Goal: Information Seeking & Learning: Learn about a topic

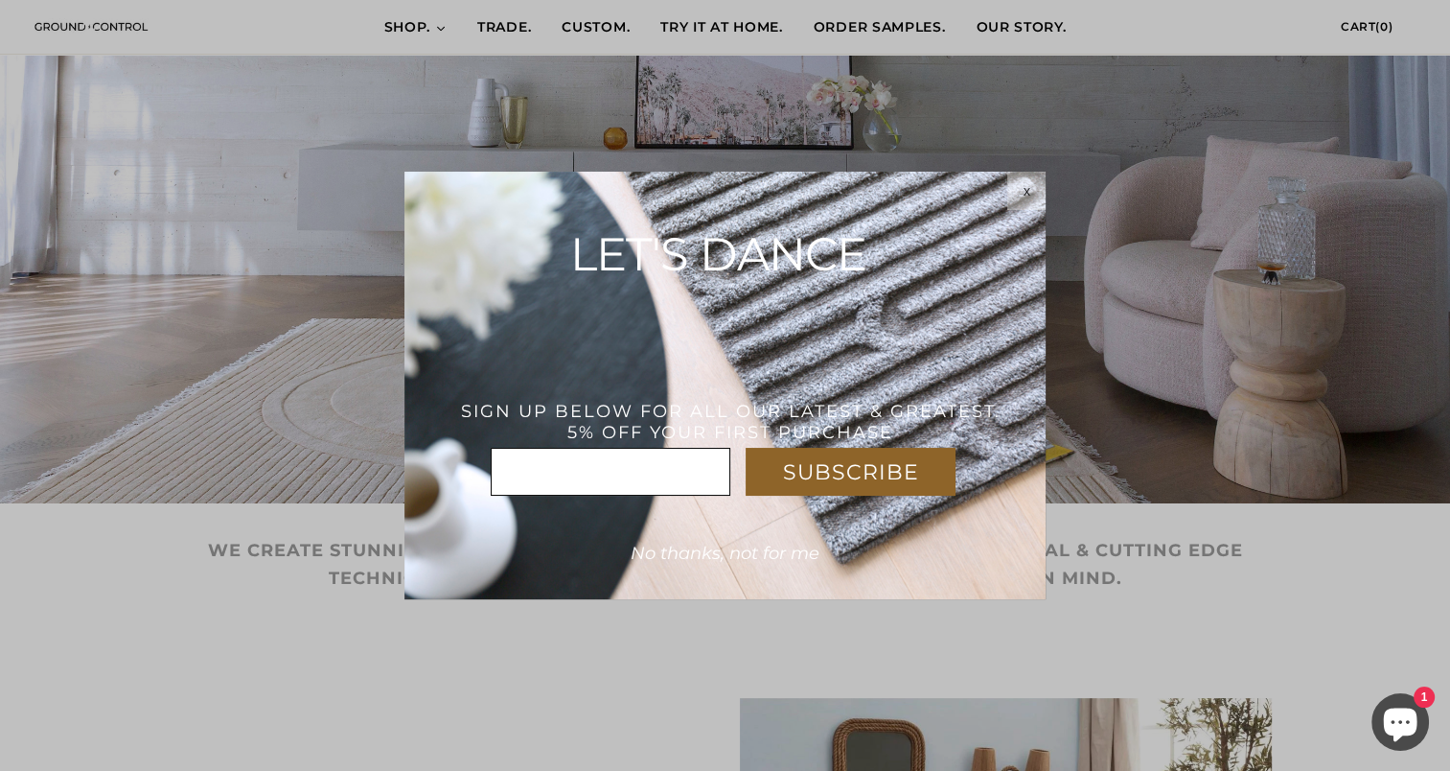
scroll to position [373, 0]
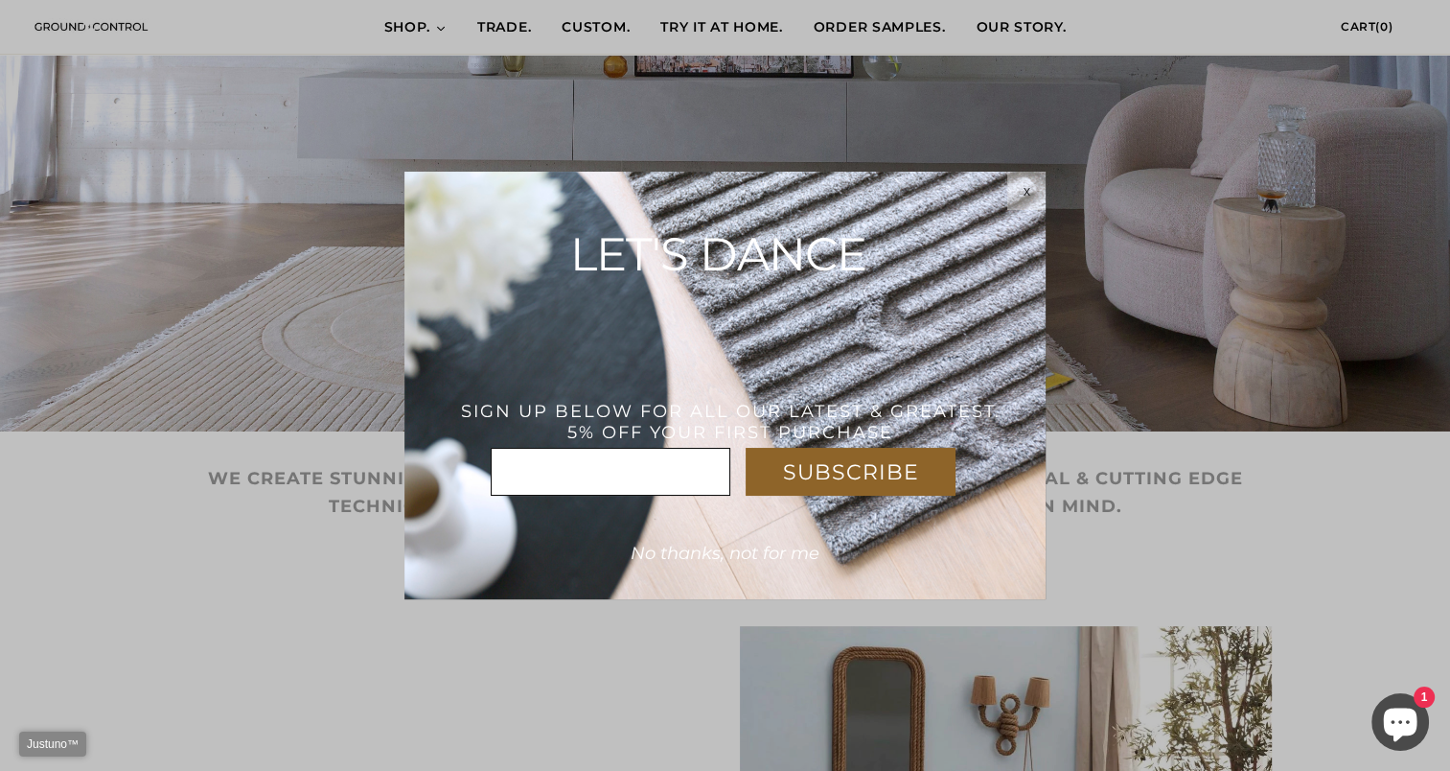
click at [1038, 190] on div "x" at bounding box center [1026, 190] width 38 height 15
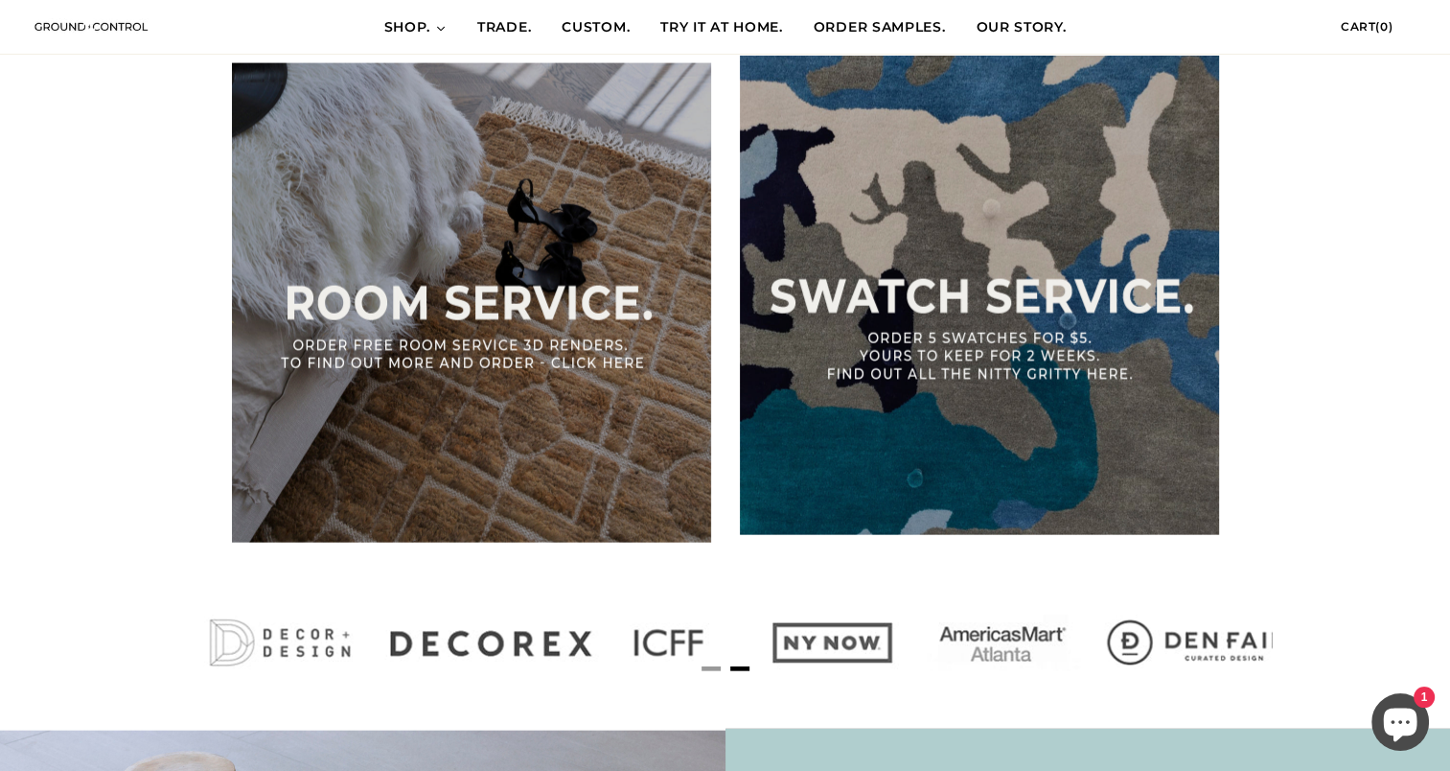
scroll to position [0, 1093]
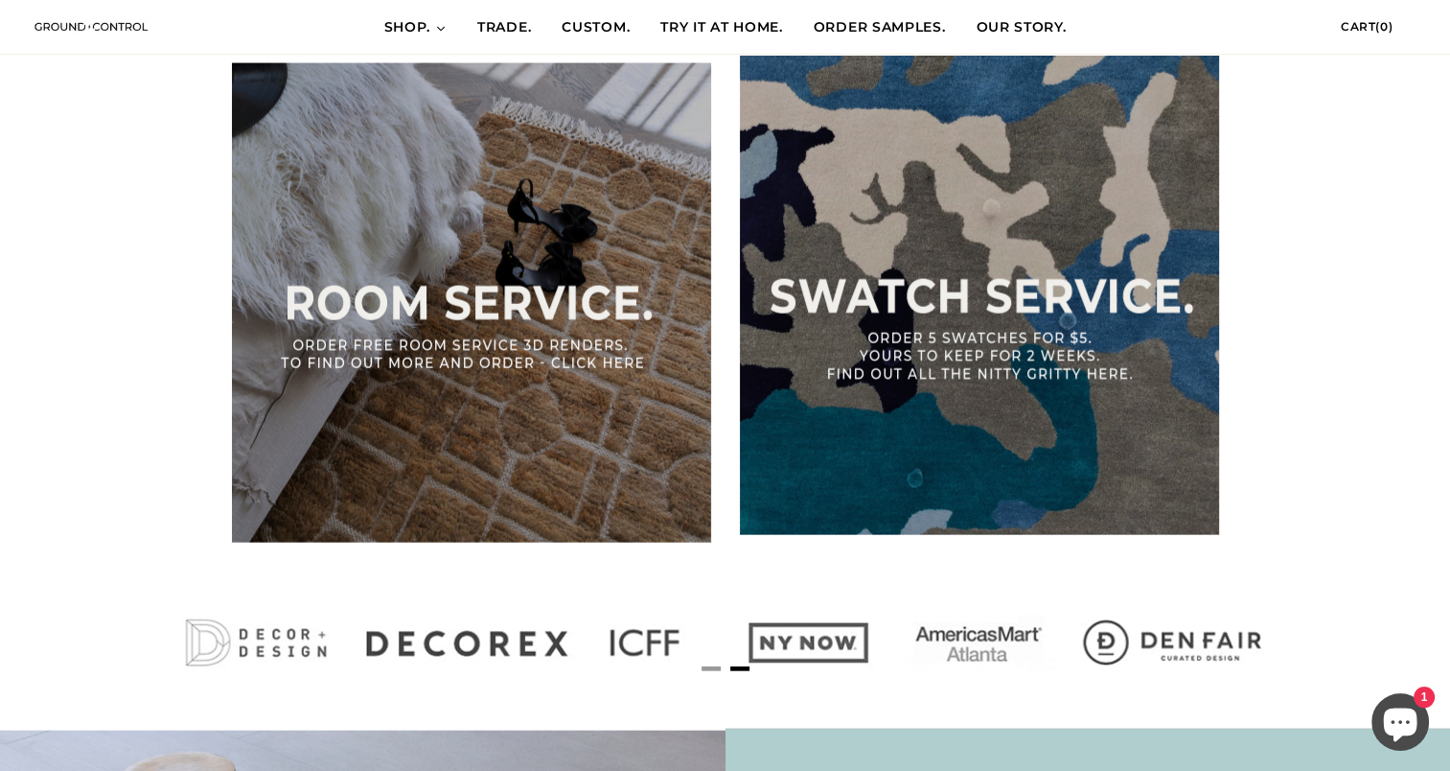
click at [996, 381] on img at bounding box center [979, 295] width 479 height 479
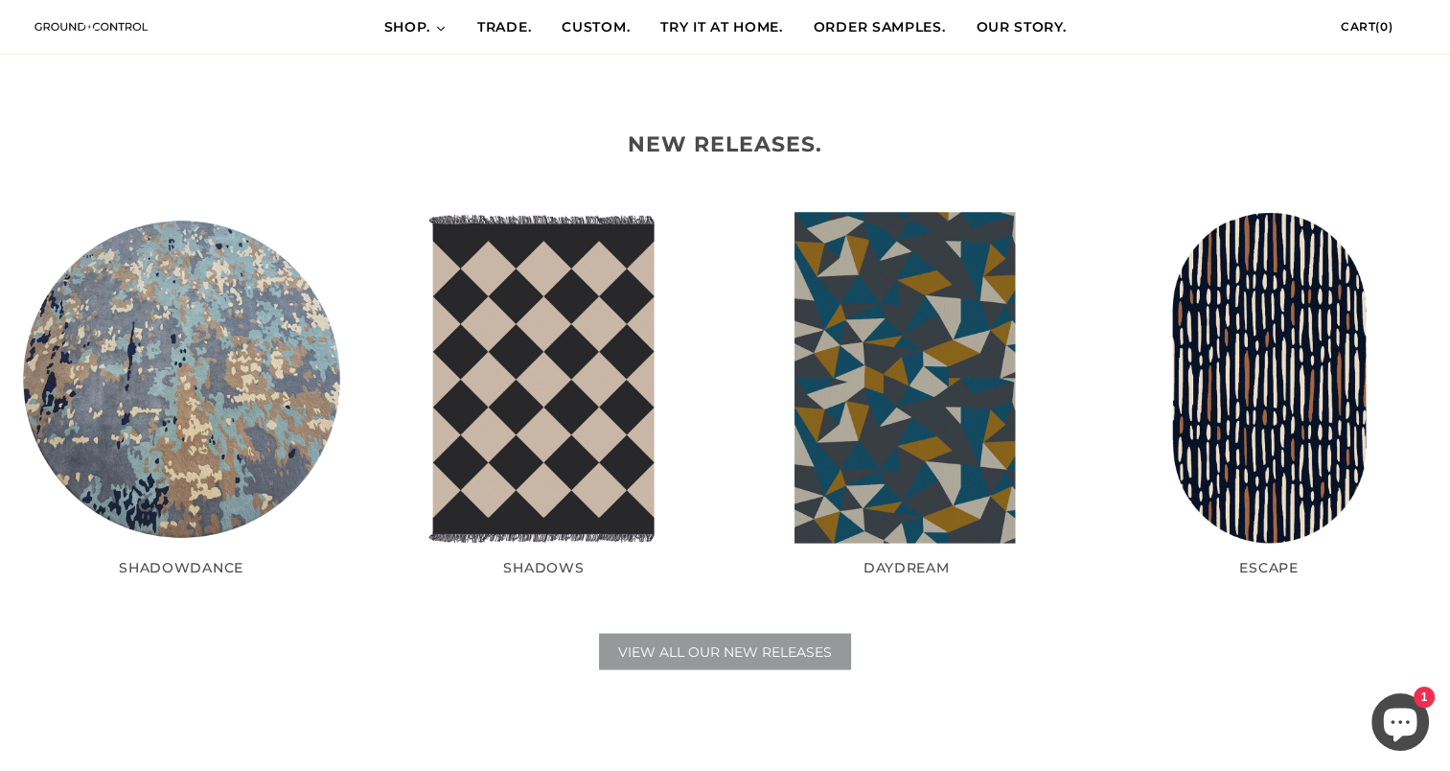
click at [778, 639] on link "VIEW ALL OUR NEW RELEASES" at bounding box center [725, 651] width 252 height 36
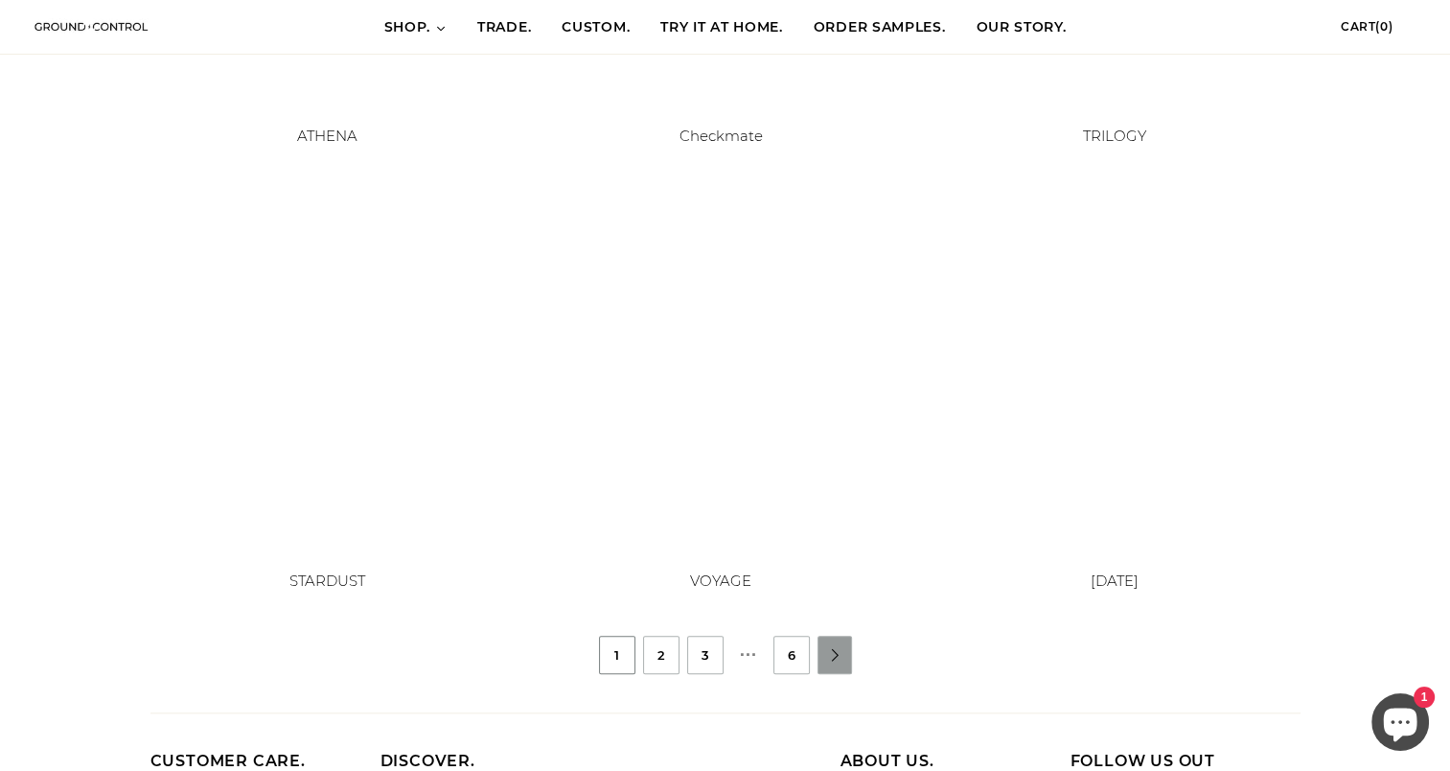
scroll to position [1592, 0]
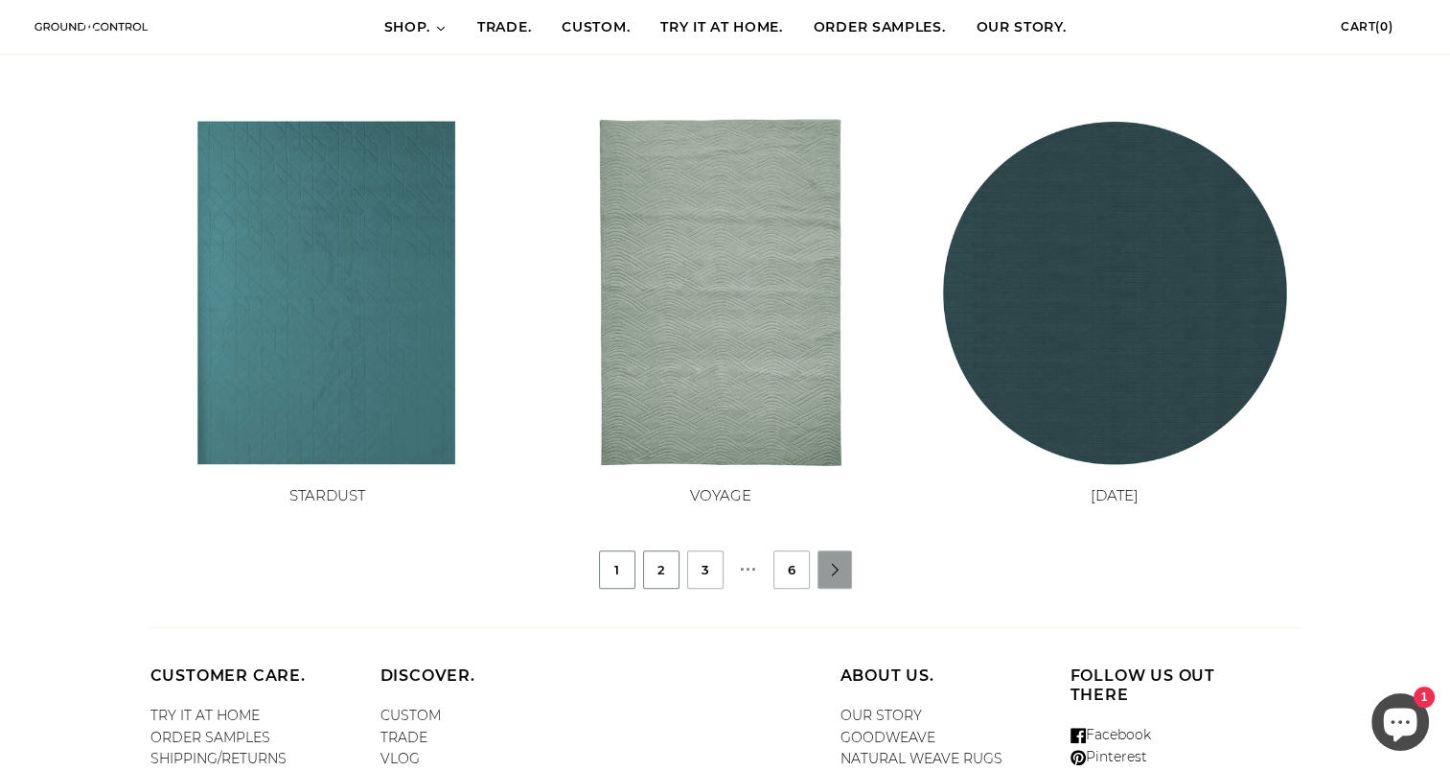
click at [655, 585] on link "2" at bounding box center [661, 569] width 35 height 36
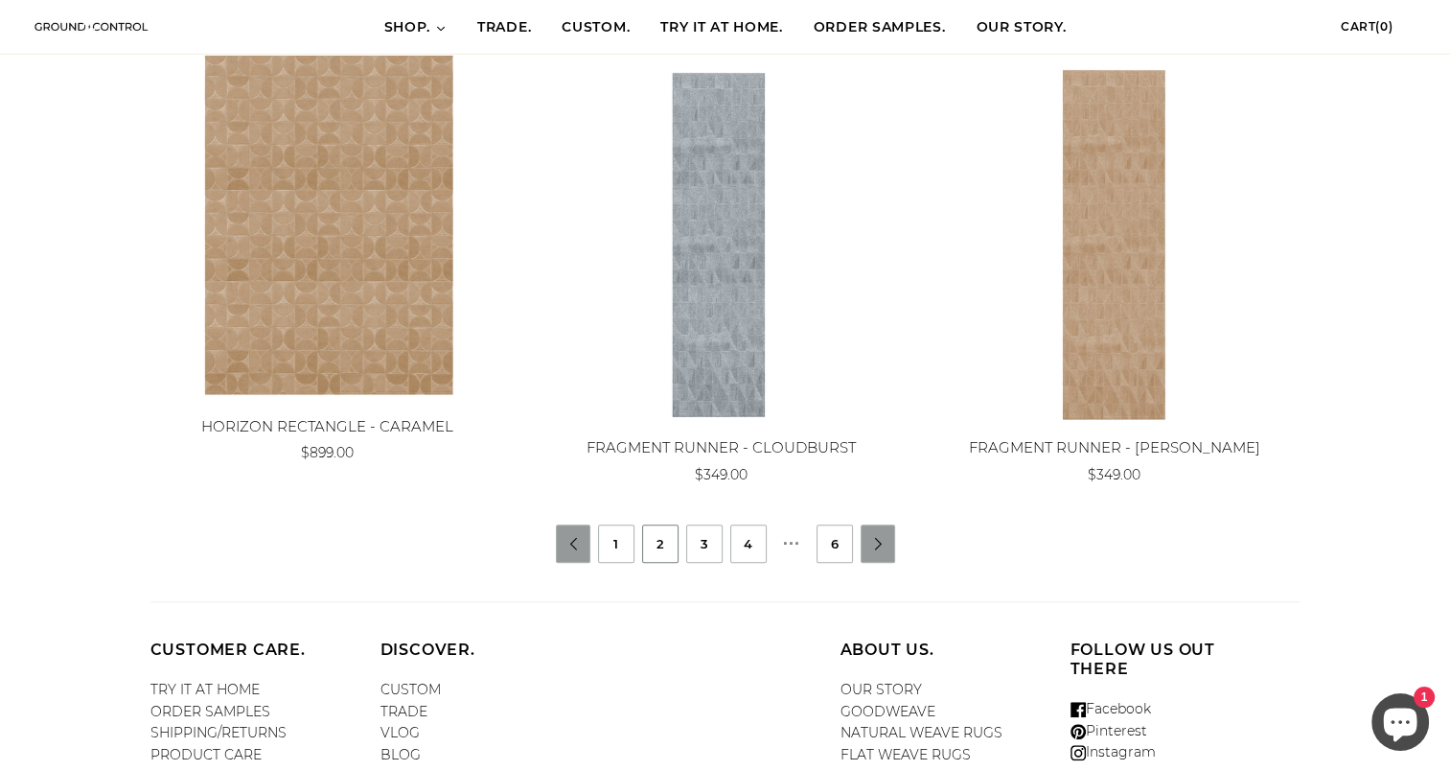
scroll to position [1710, 0]
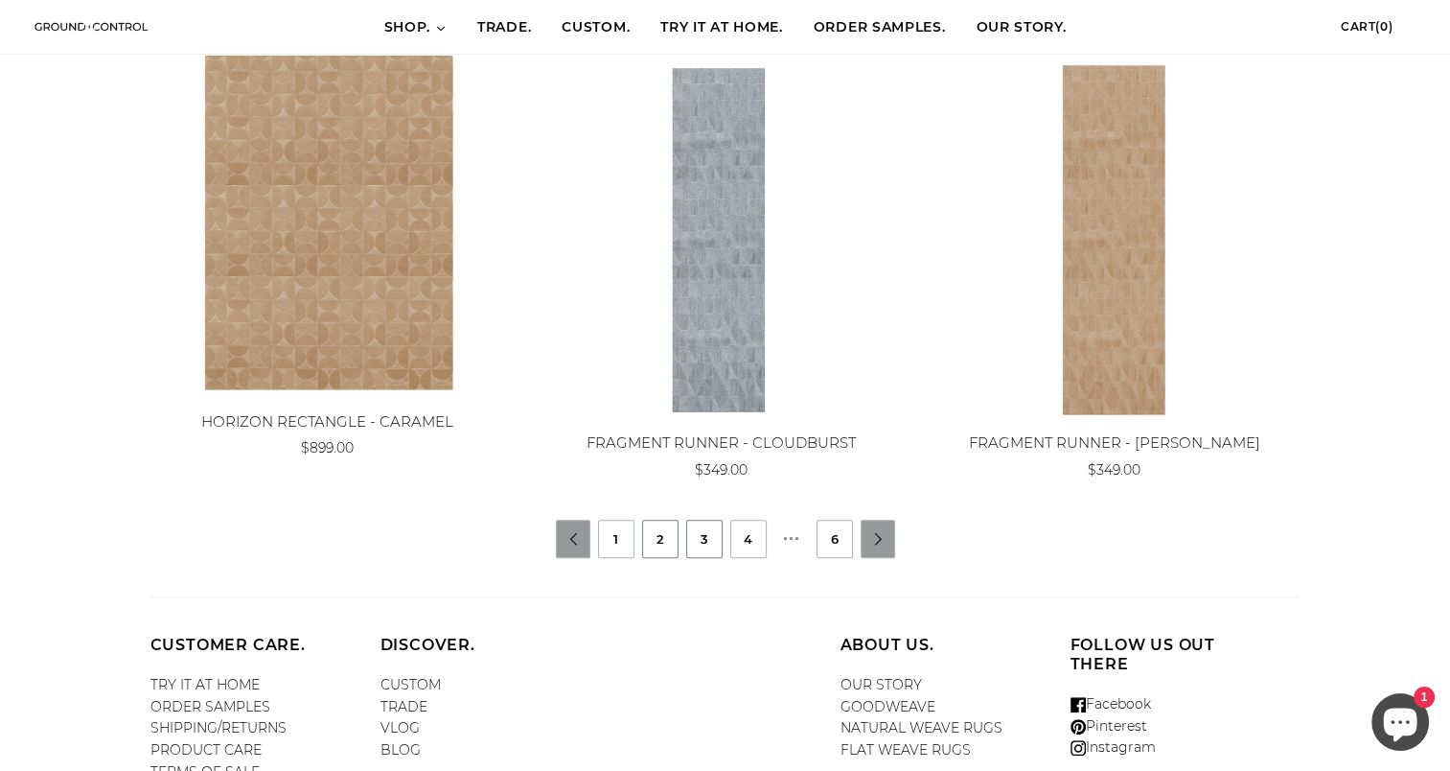
click at [697, 537] on link "3" at bounding box center [704, 538] width 35 height 36
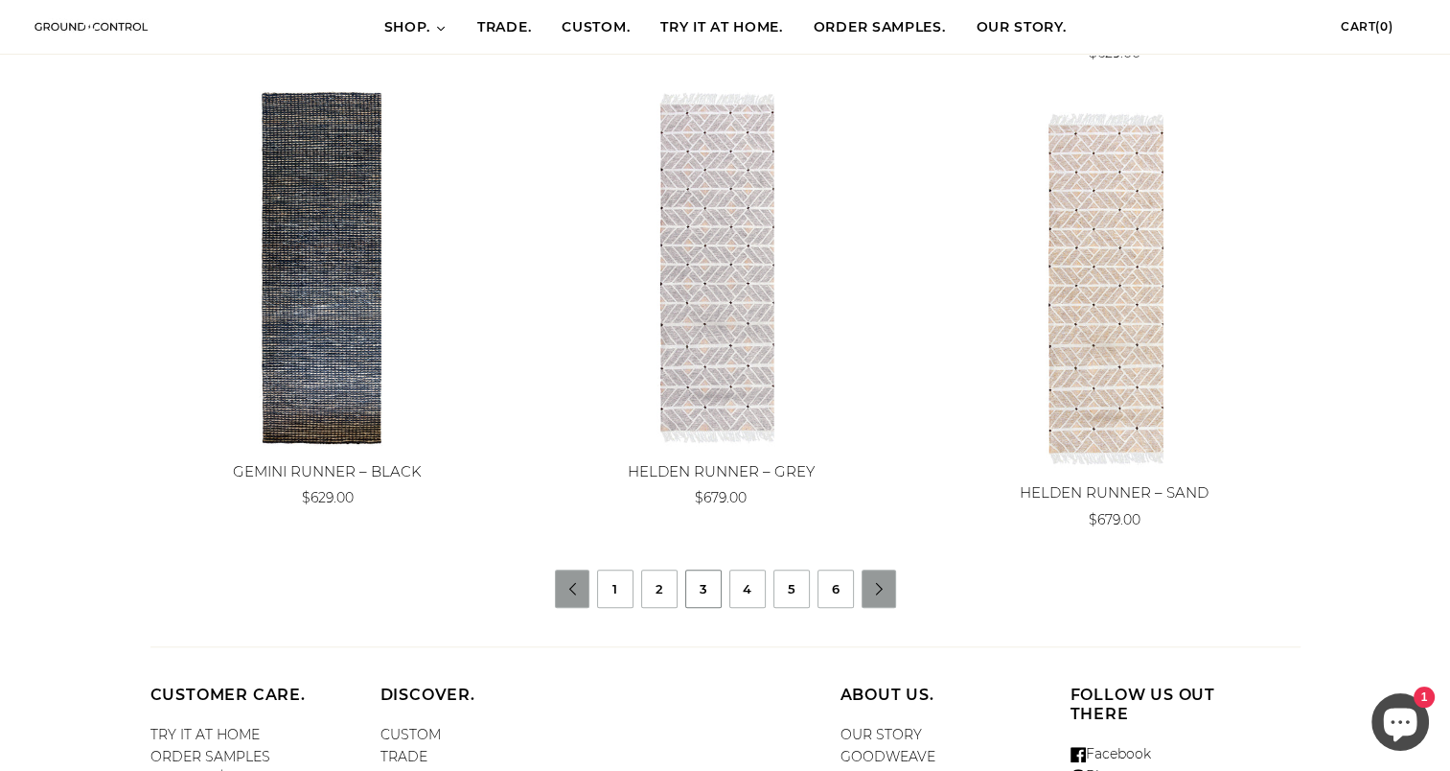
scroll to position [1691, 0]
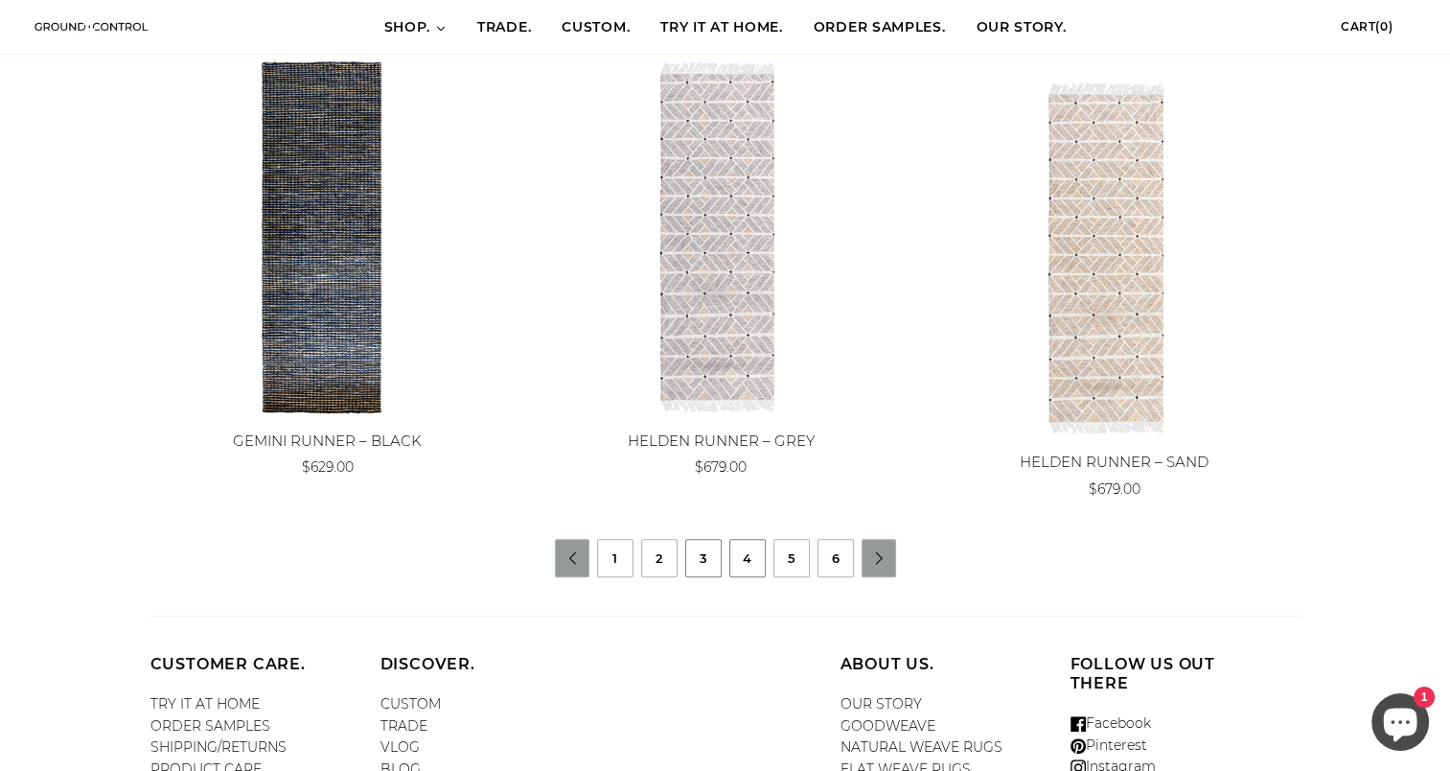
click at [746, 561] on link "4" at bounding box center [747, 558] width 35 height 36
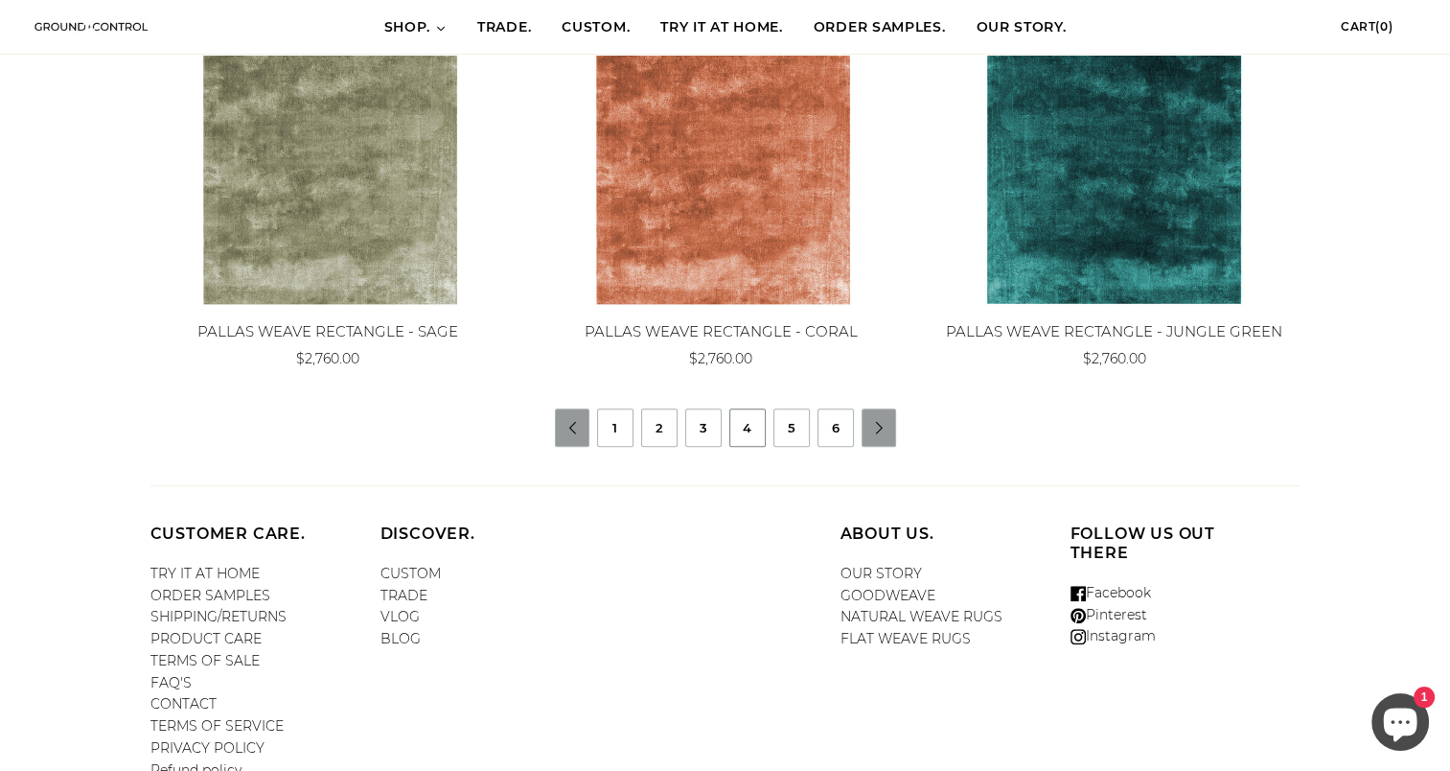
scroll to position [1847, 0]
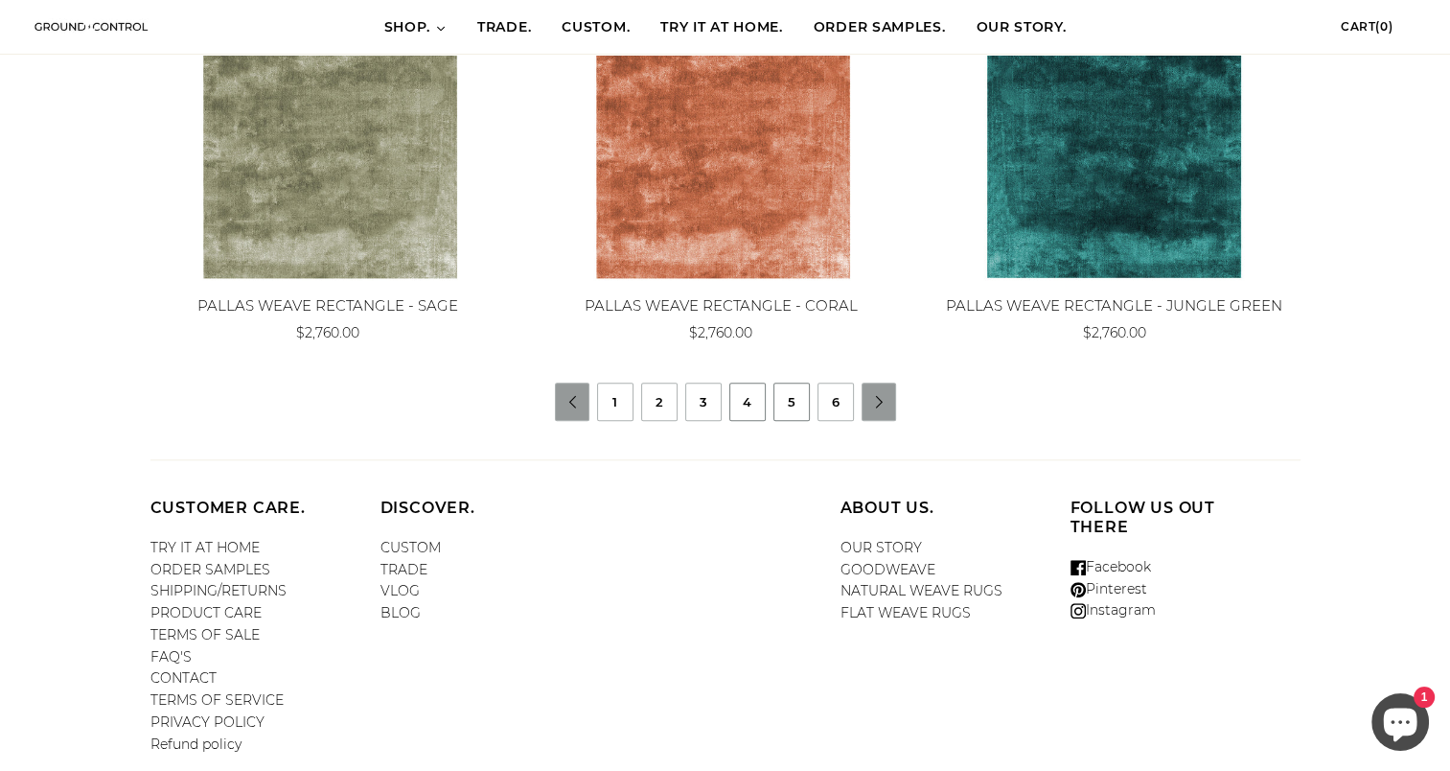
click at [790, 400] on link "5" at bounding box center [791, 401] width 35 height 36
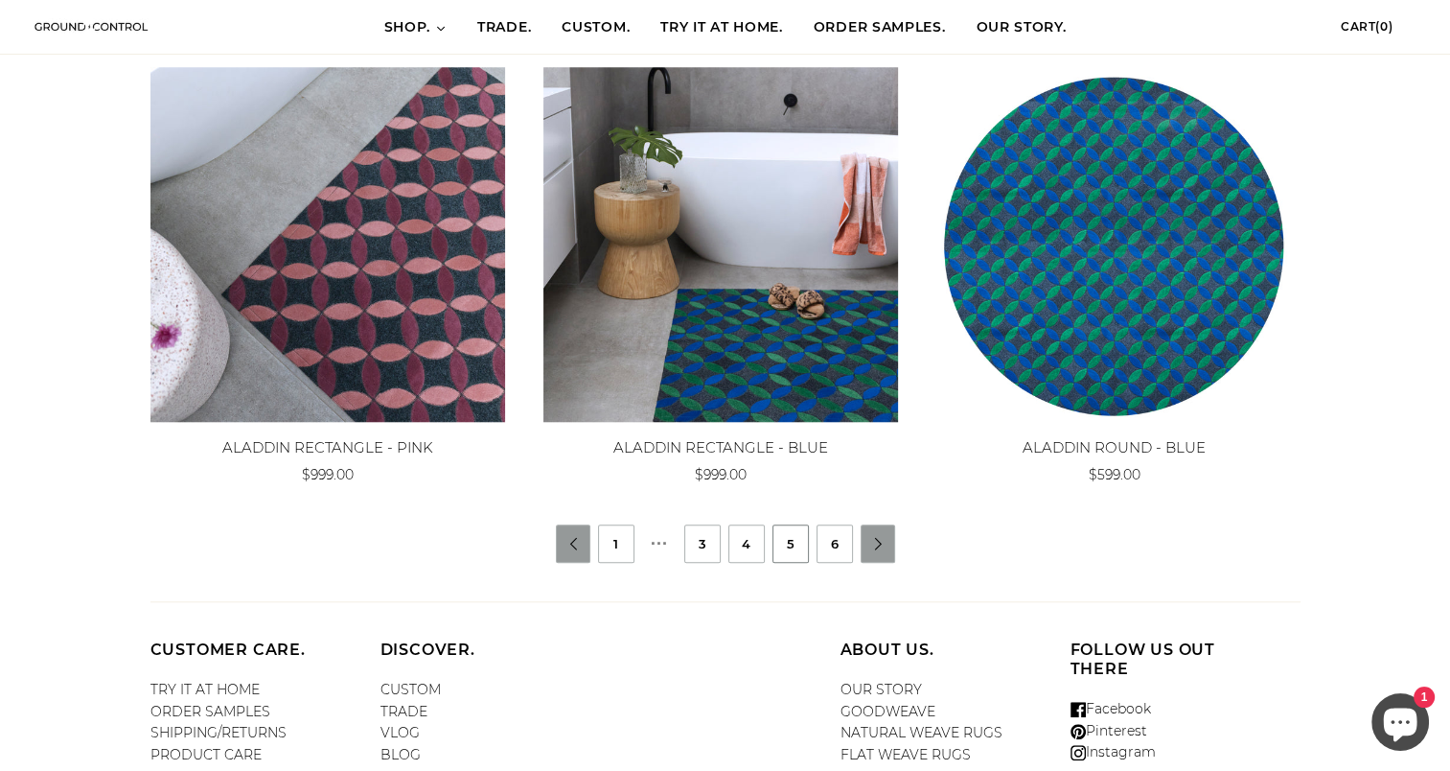
scroll to position [1744, 0]
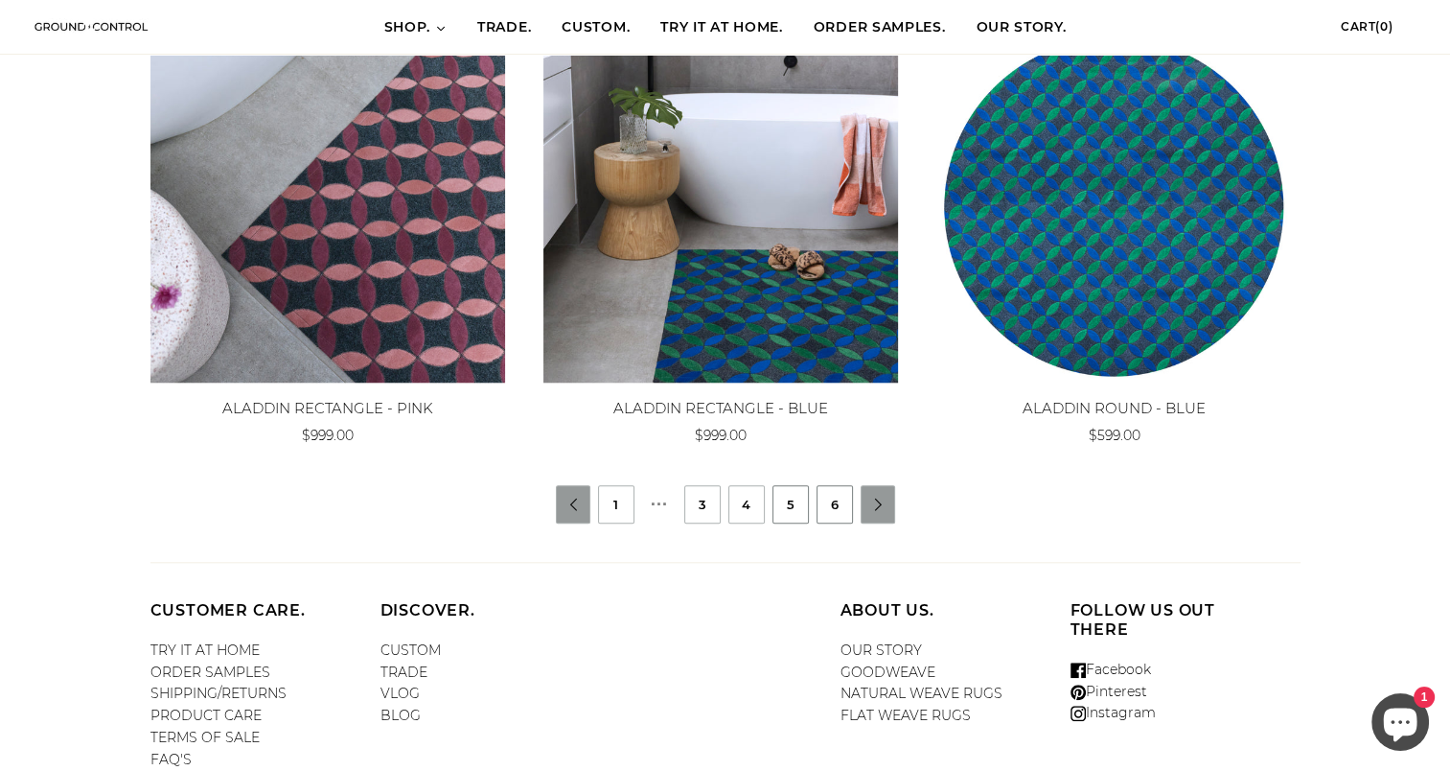
click at [820, 499] on link "6" at bounding box center [835, 504] width 35 height 36
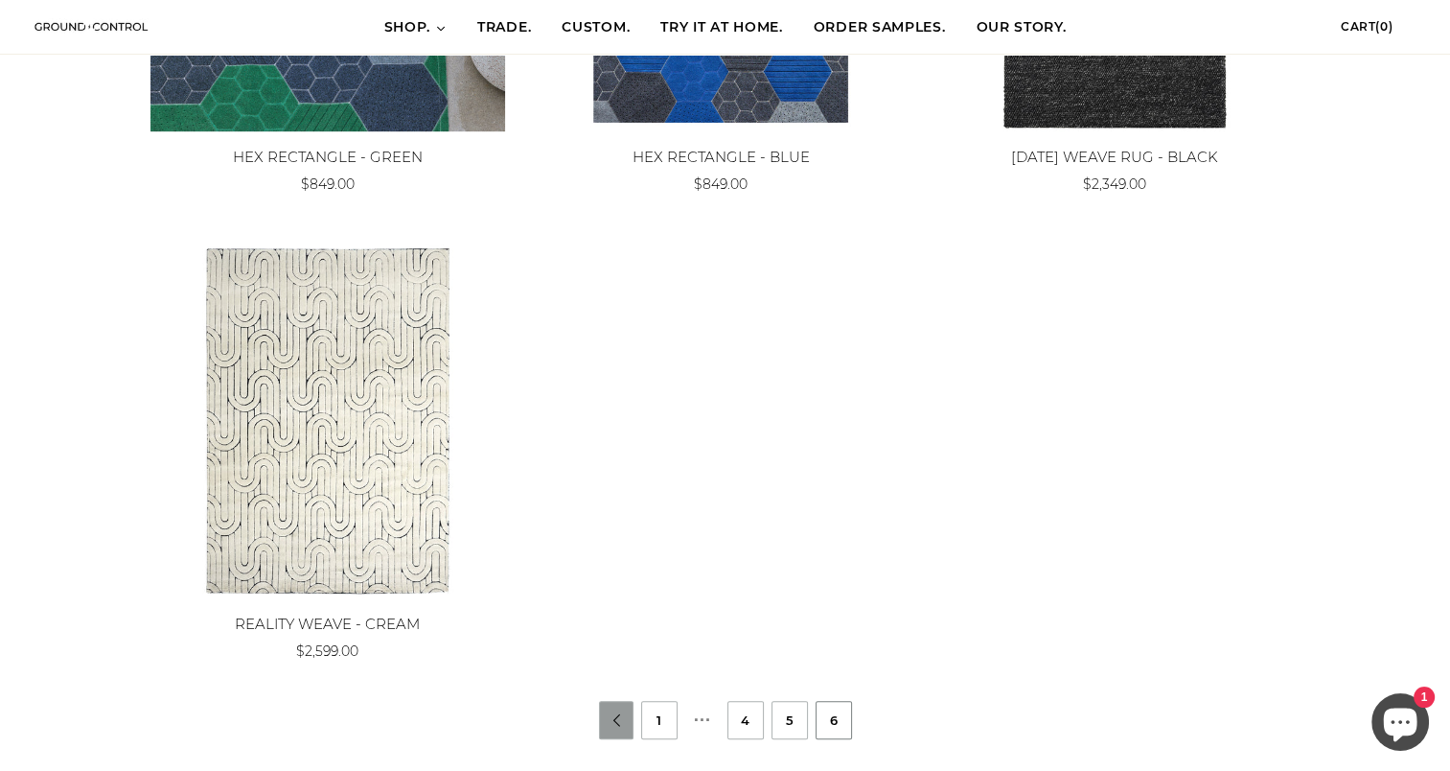
scroll to position [1141, 0]
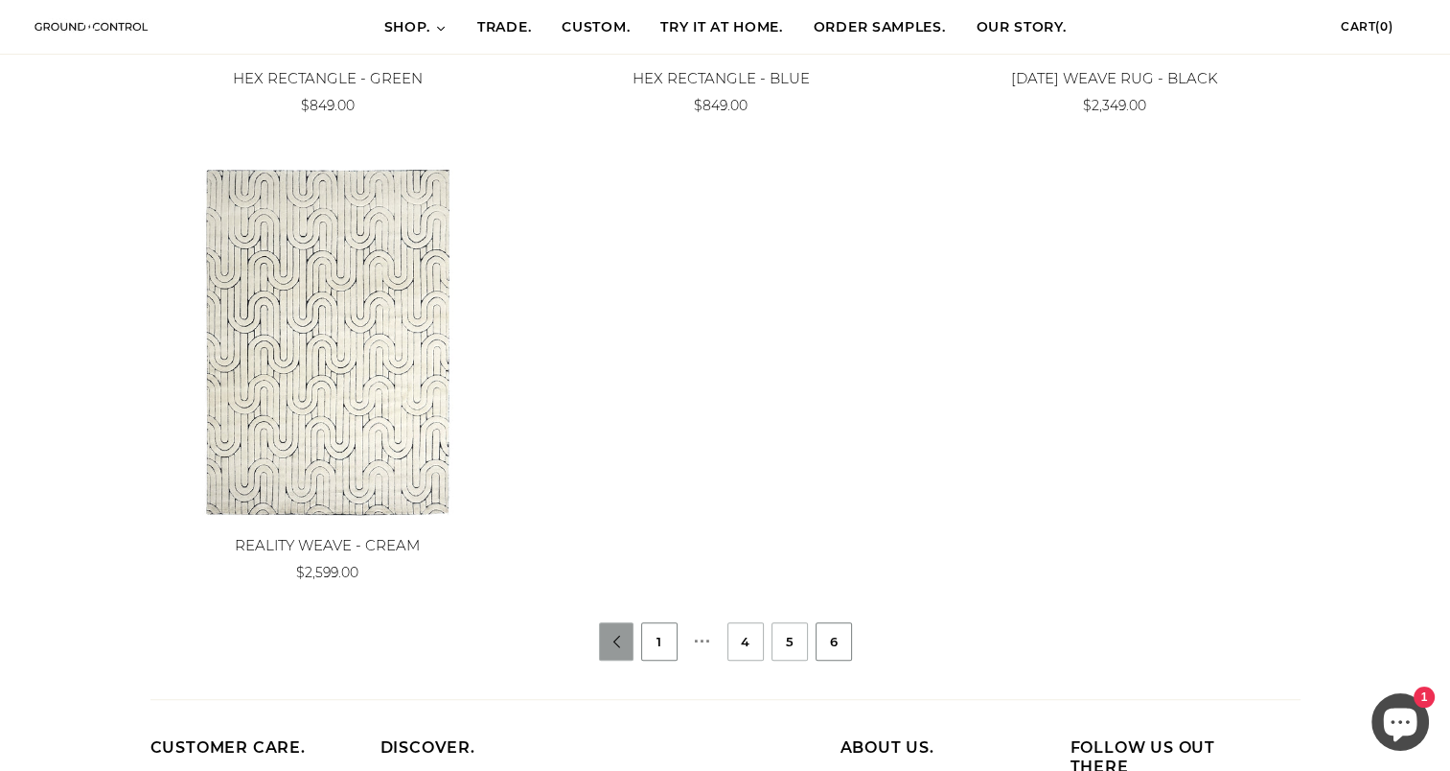
click at [669, 629] on link "1" at bounding box center [659, 641] width 35 height 36
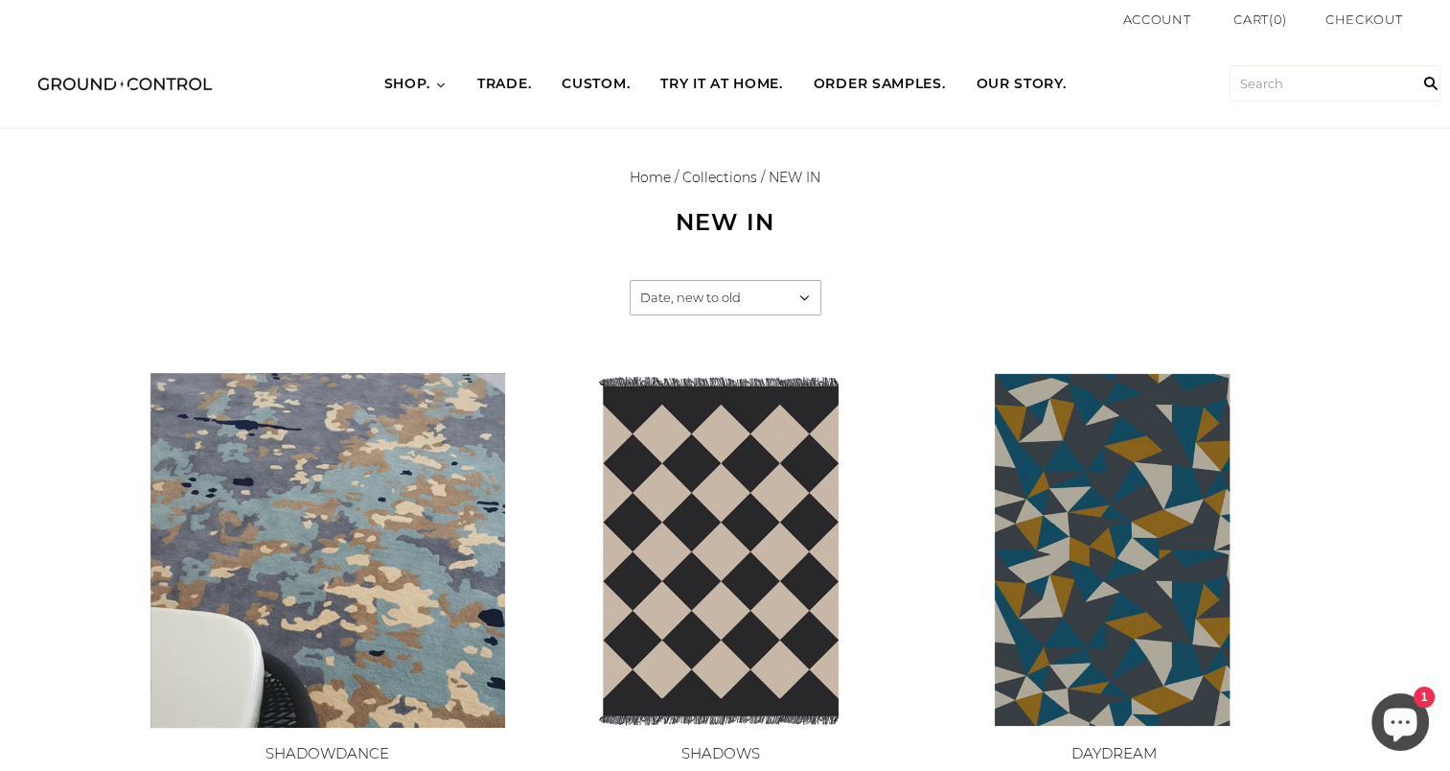
click at [259, 553] on img at bounding box center [327, 550] width 355 height 355
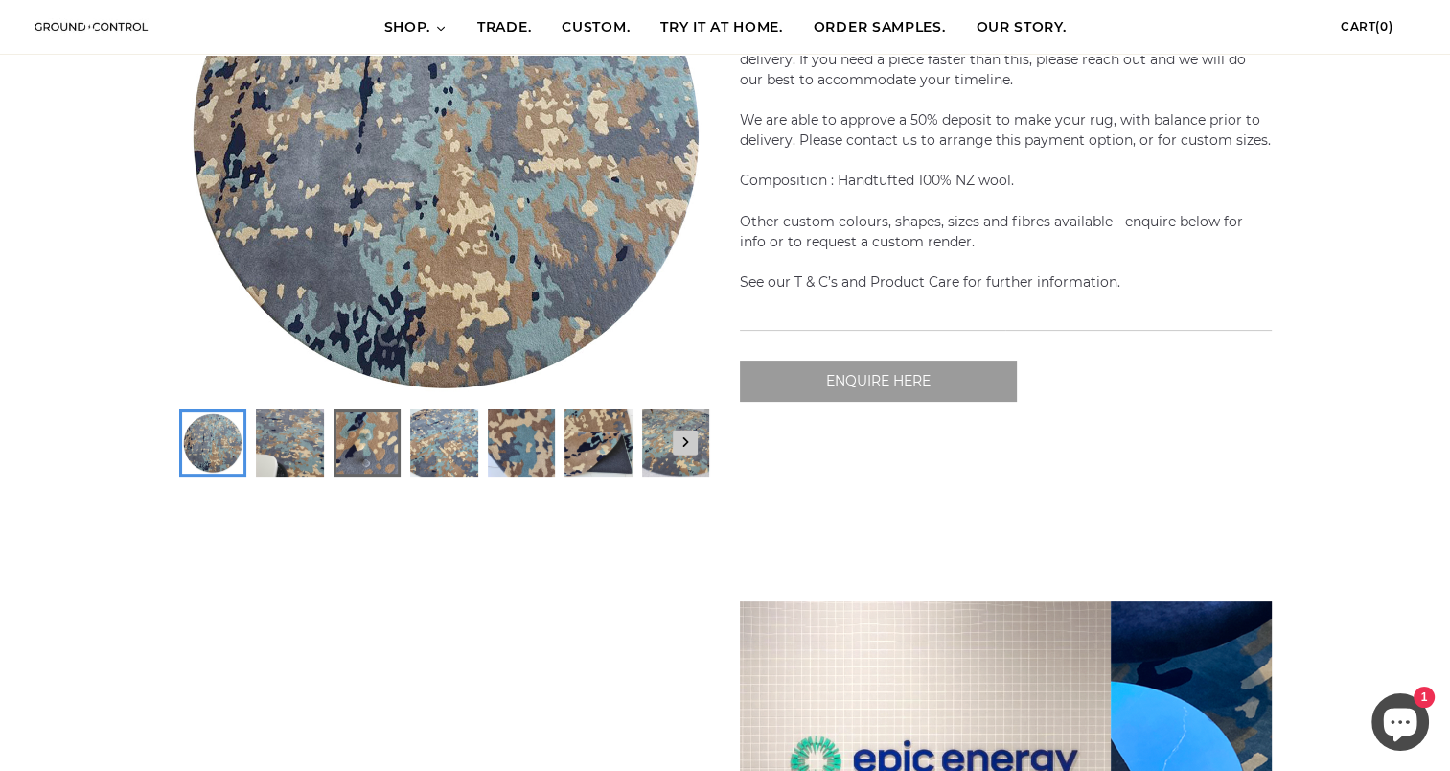
click at [390, 433] on img at bounding box center [365, 442] width 61 height 61
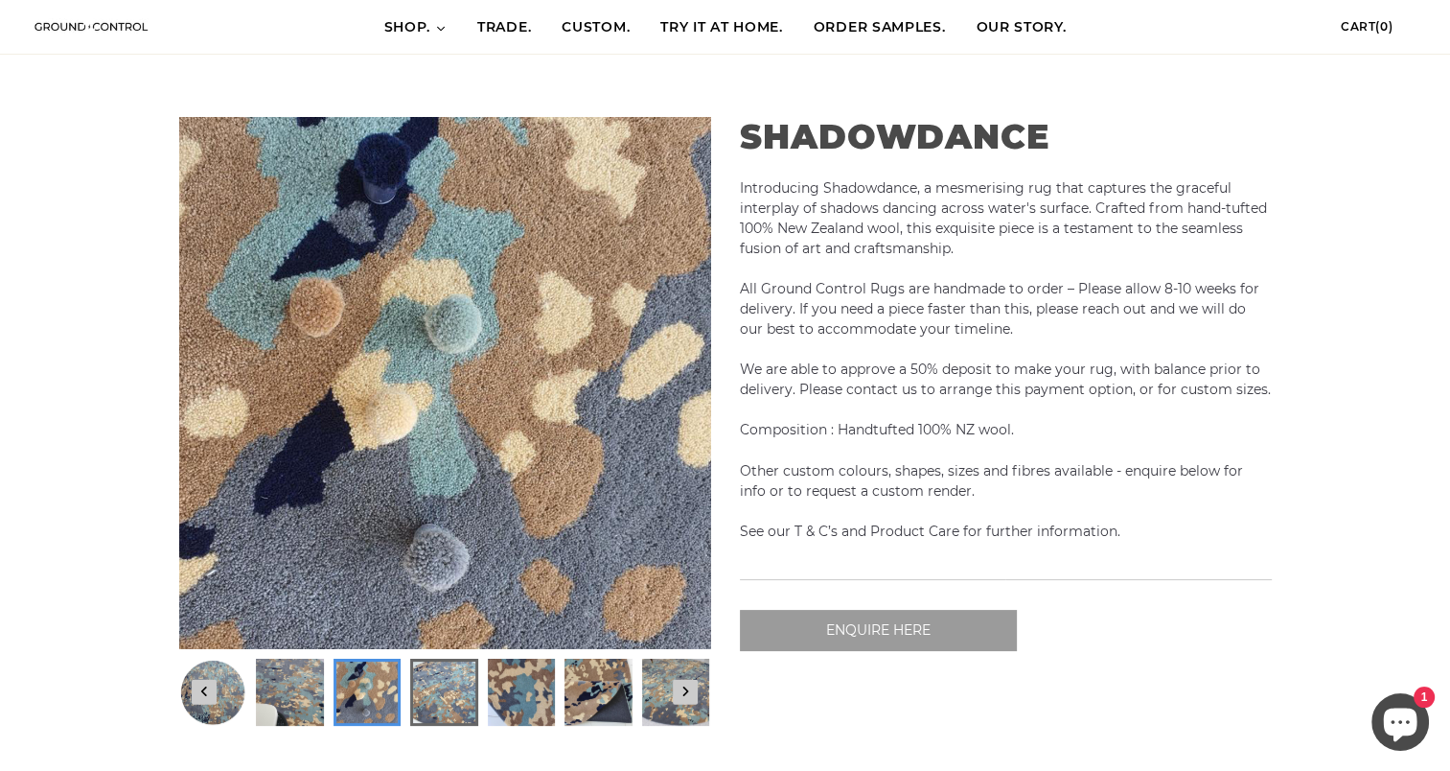
click at [464, 676] on img at bounding box center [443, 691] width 61 height 61
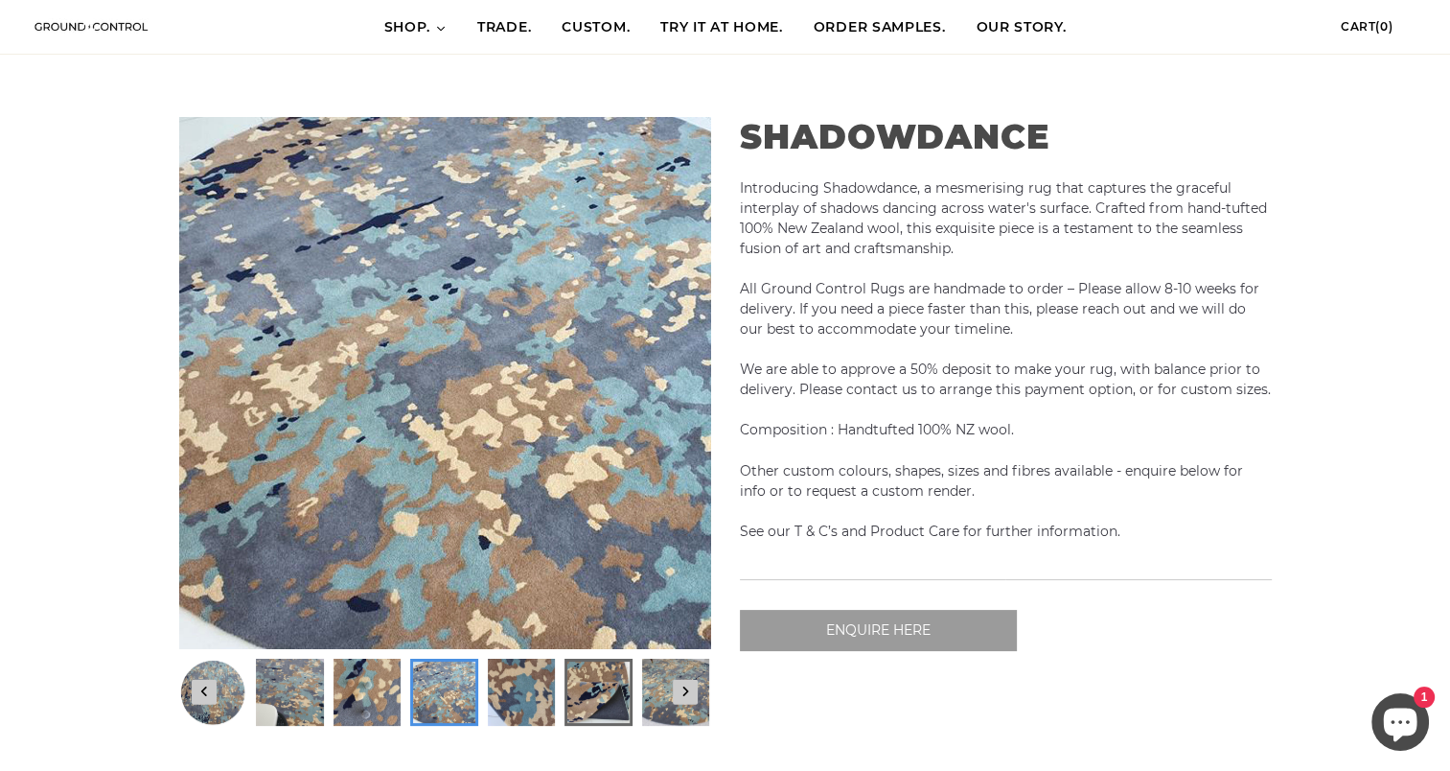
click at [571, 703] on img at bounding box center [597, 691] width 61 height 61
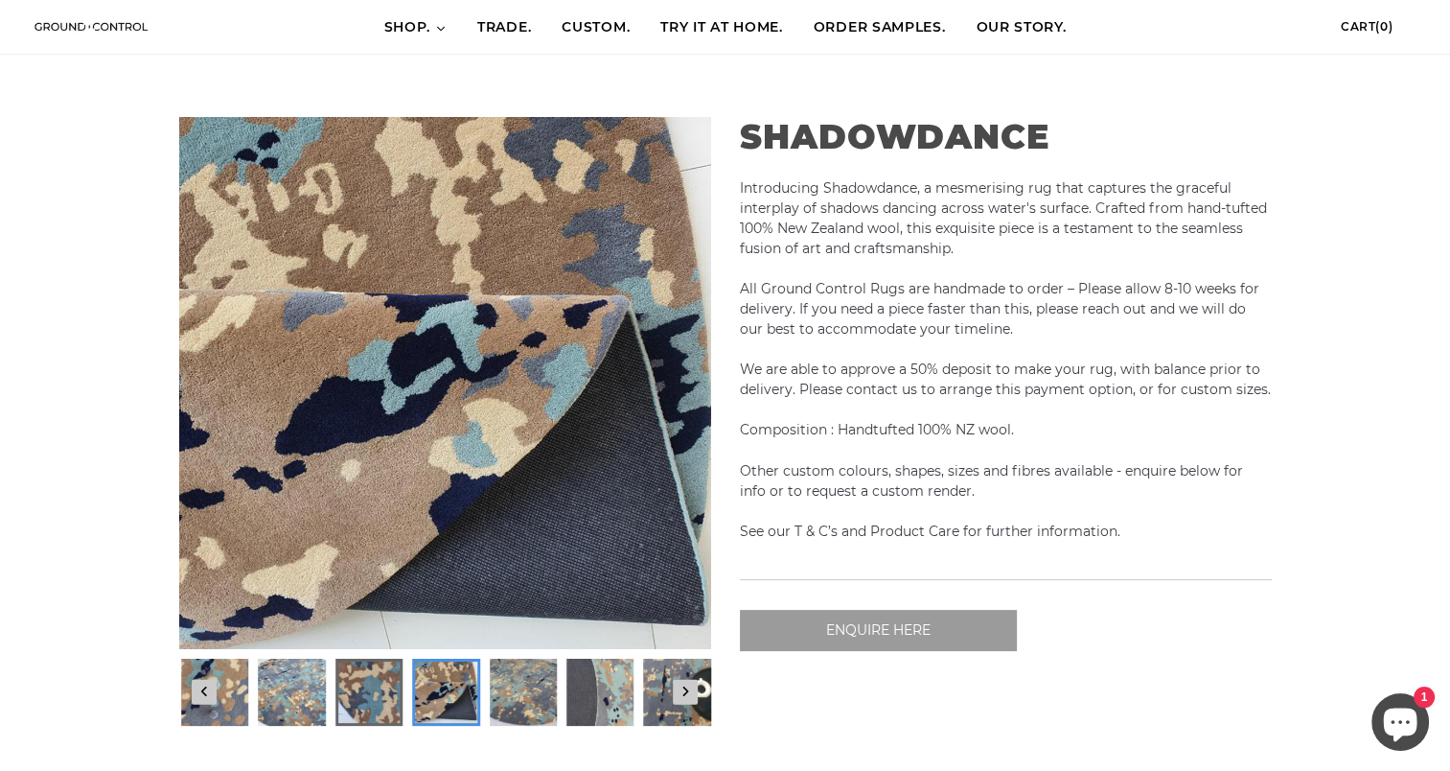
click at [382, 699] on img at bounding box center [367, 691] width 61 height 61
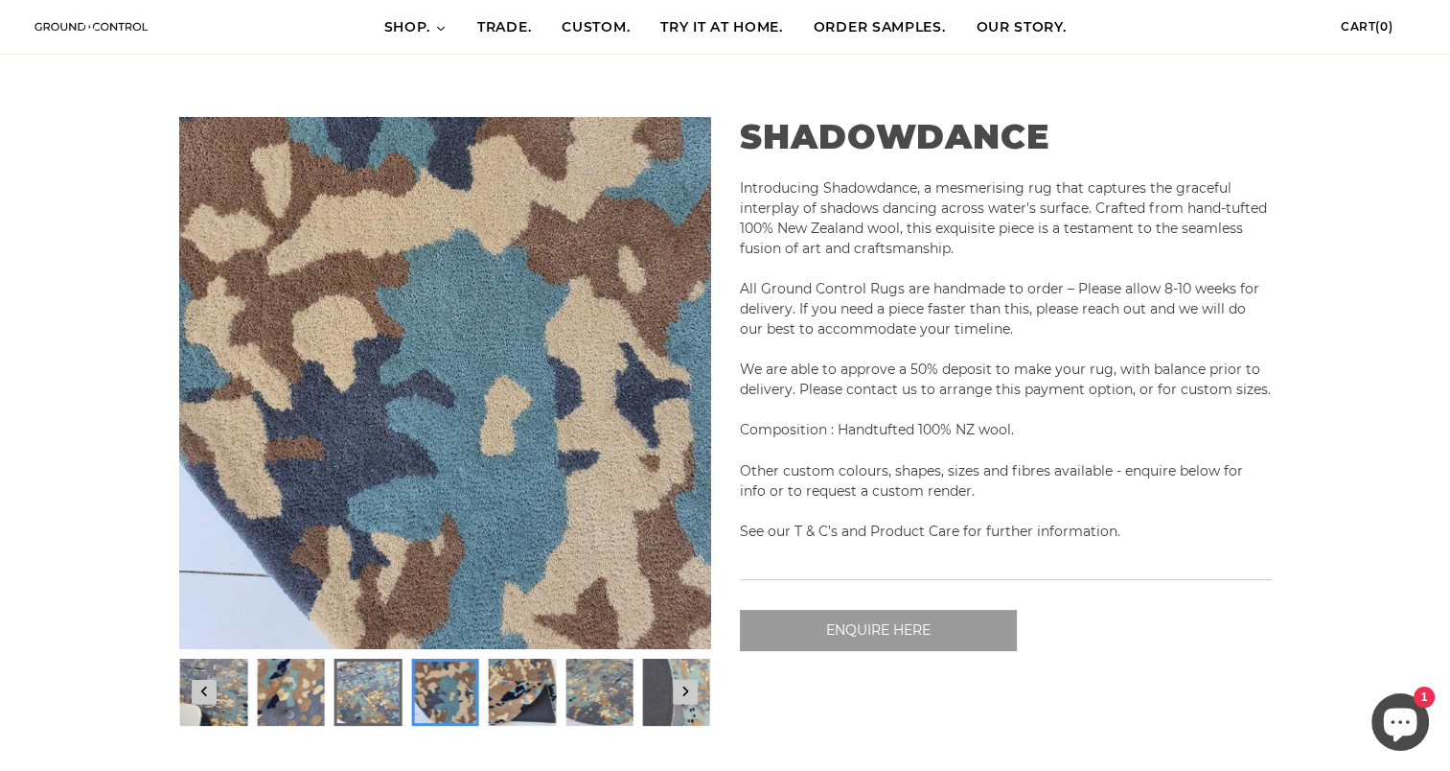
click at [382, 682] on img at bounding box center [366, 691] width 61 height 61
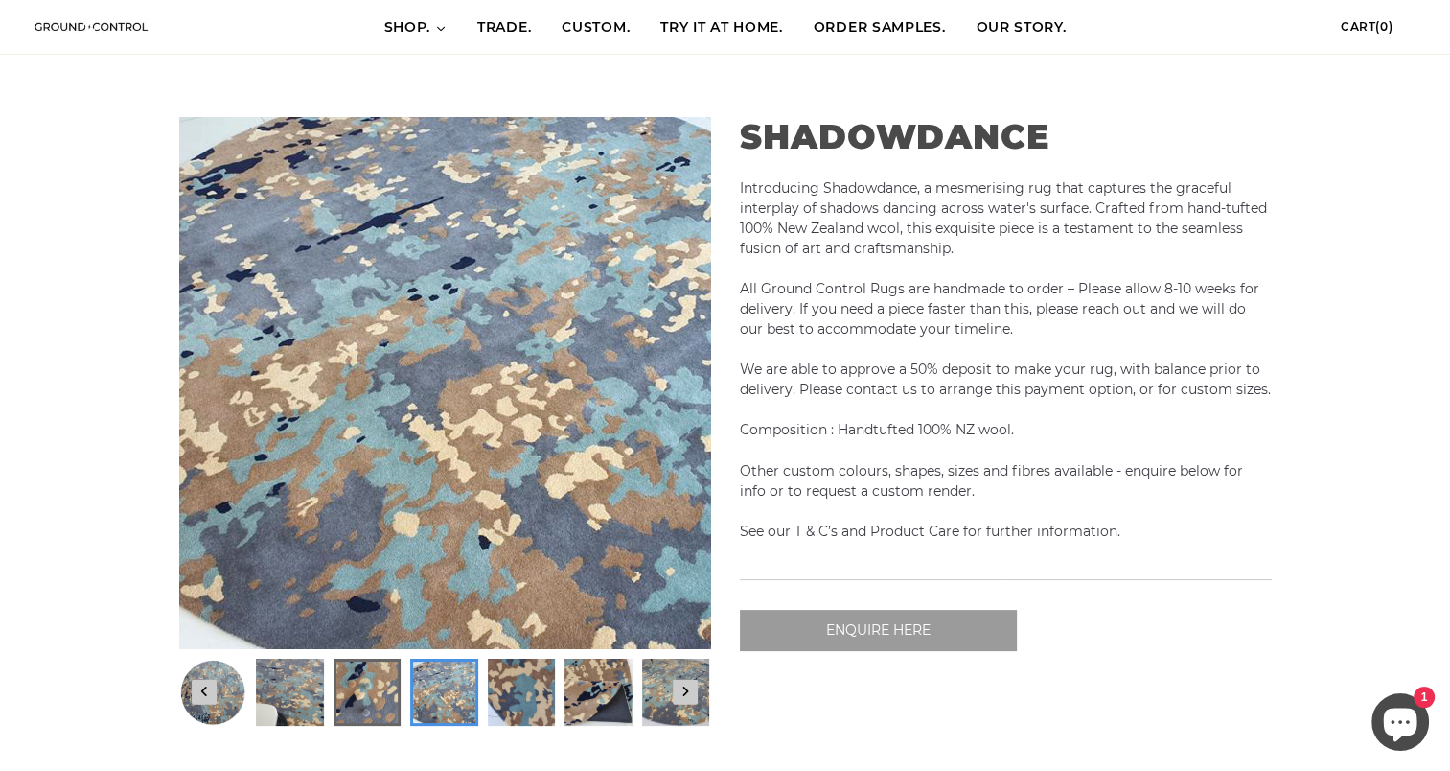
click at [352, 682] on img at bounding box center [365, 691] width 61 height 61
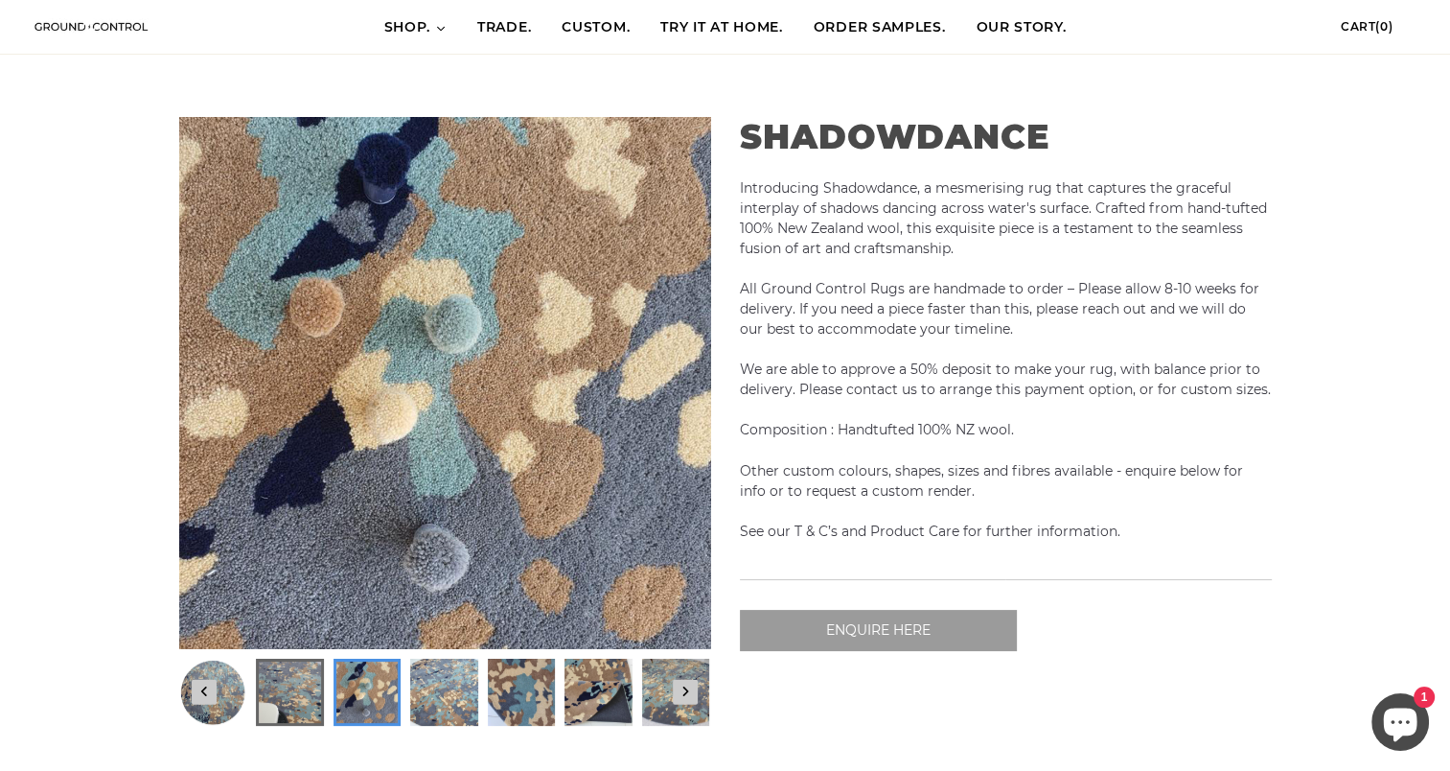
click at [317, 685] on img at bounding box center [289, 691] width 61 height 61
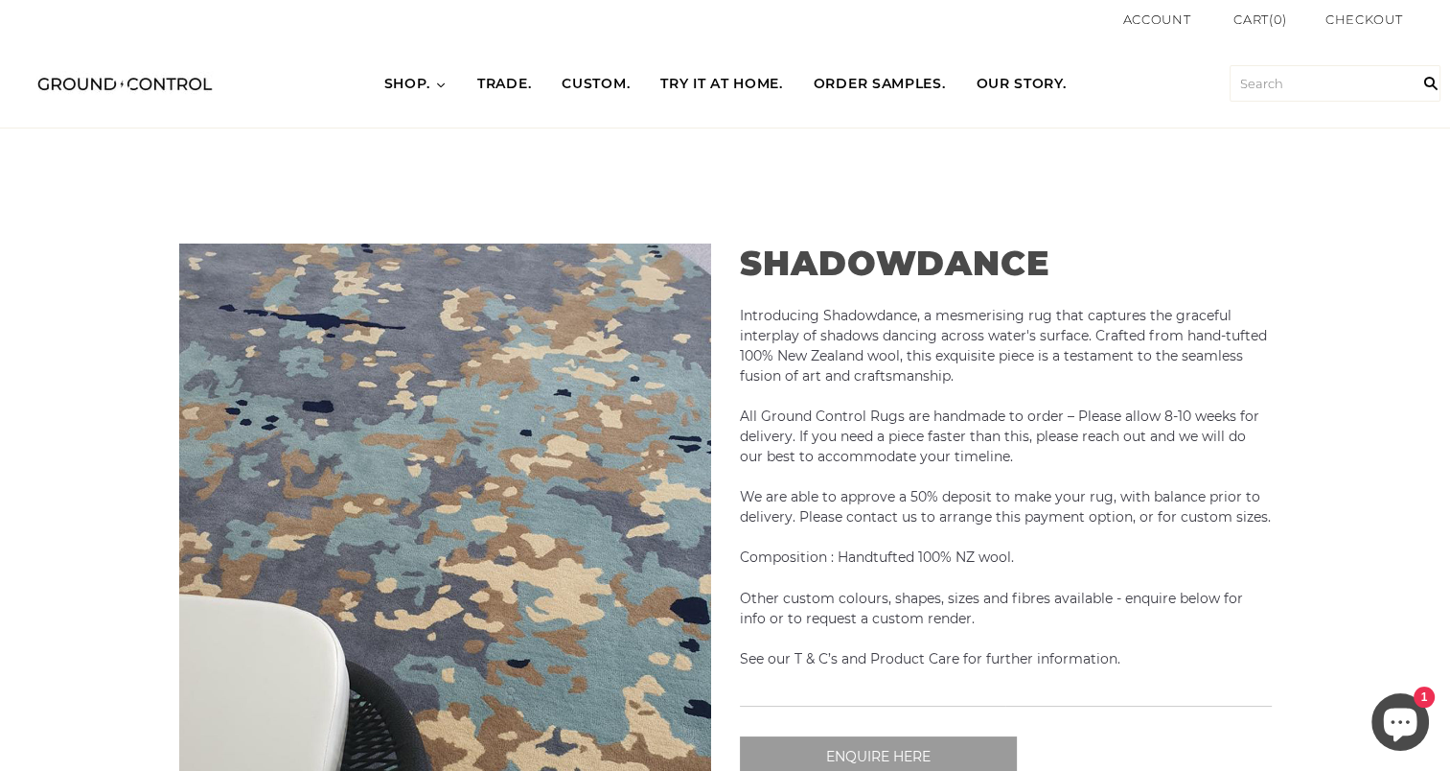
click at [502, 90] on span "TRADE." at bounding box center [504, 84] width 54 height 19
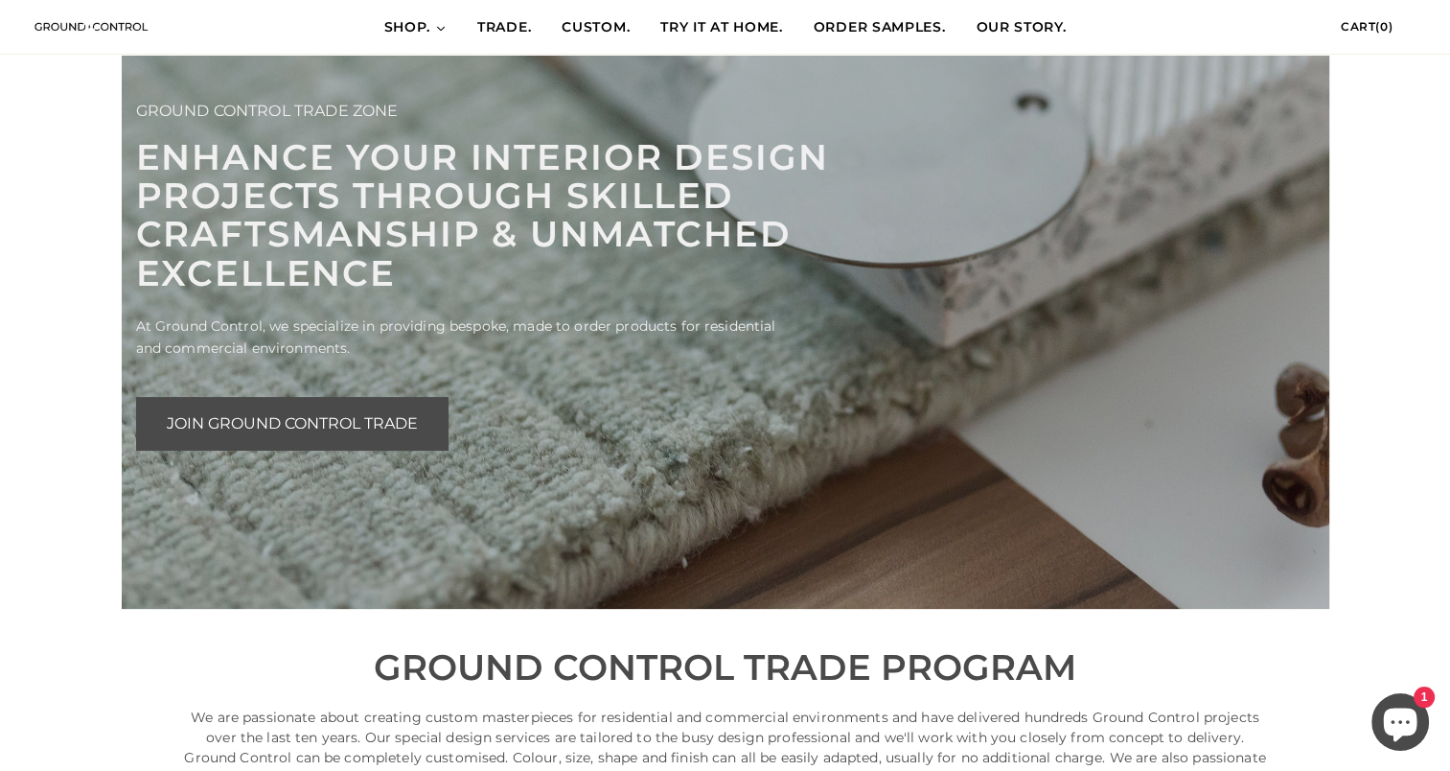
scroll to position [147, 0]
